Goal: Task Accomplishment & Management: Manage account settings

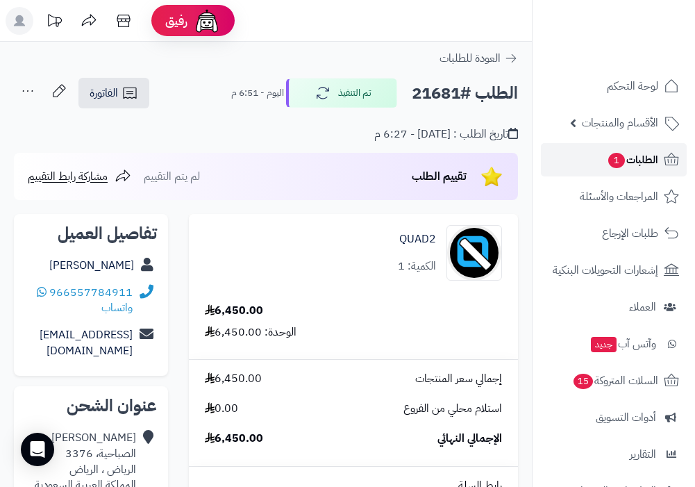
drag, startPoint x: 0, startPoint y: 0, endPoint x: 649, endPoint y: 159, distance: 668.3
click at [649, 159] on span "الطلبات 1" at bounding box center [632, 159] width 51 height 19
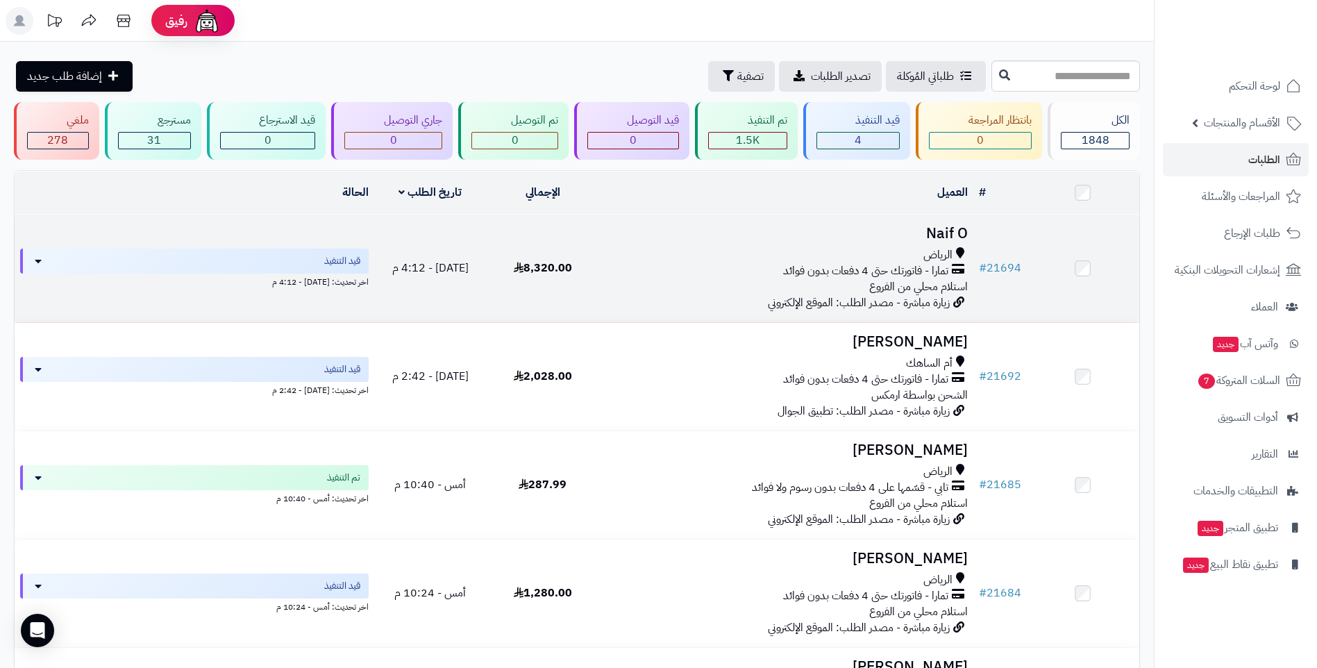
click at [682, 276] on div "تمارا - فاتورتك حتى 4 دفعات بدون فوائد" at bounding box center [786, 271] width 363 height 16
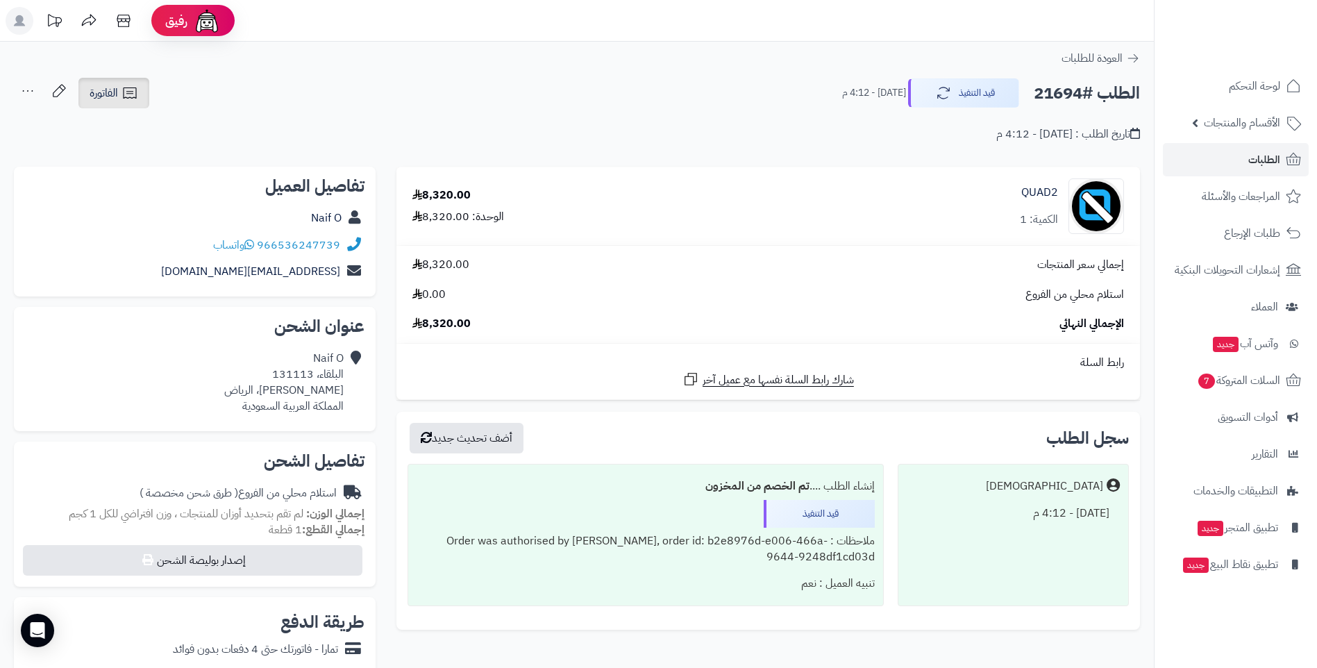
click at [123, 94] on icon at bounding box center [129, 93] width 17 height 17
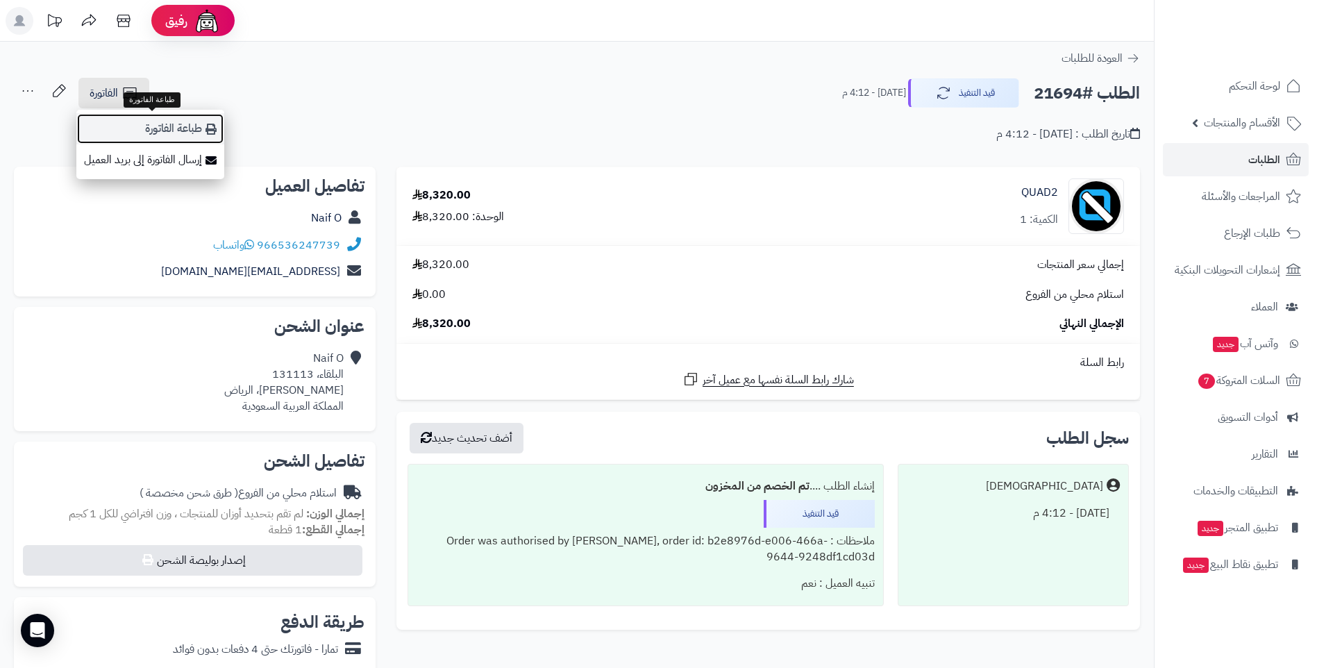
click at [171, 127] on link "طباعة الفاتورة" at bounding box center [150, 128] width 148 height 31
